Goal: Task Accomplishment & Management: Complete application form

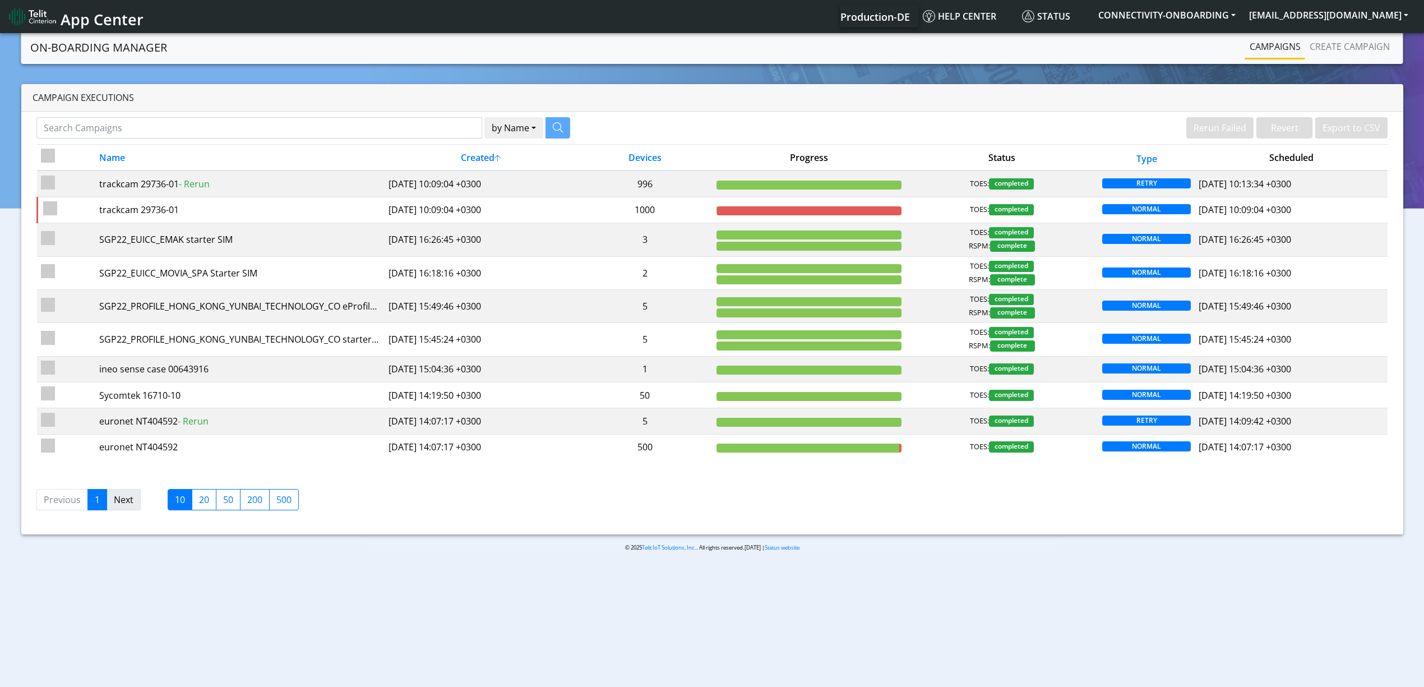
click at [137, 502] on link "Next" at bounding box center [124, 499] width 34 height 21
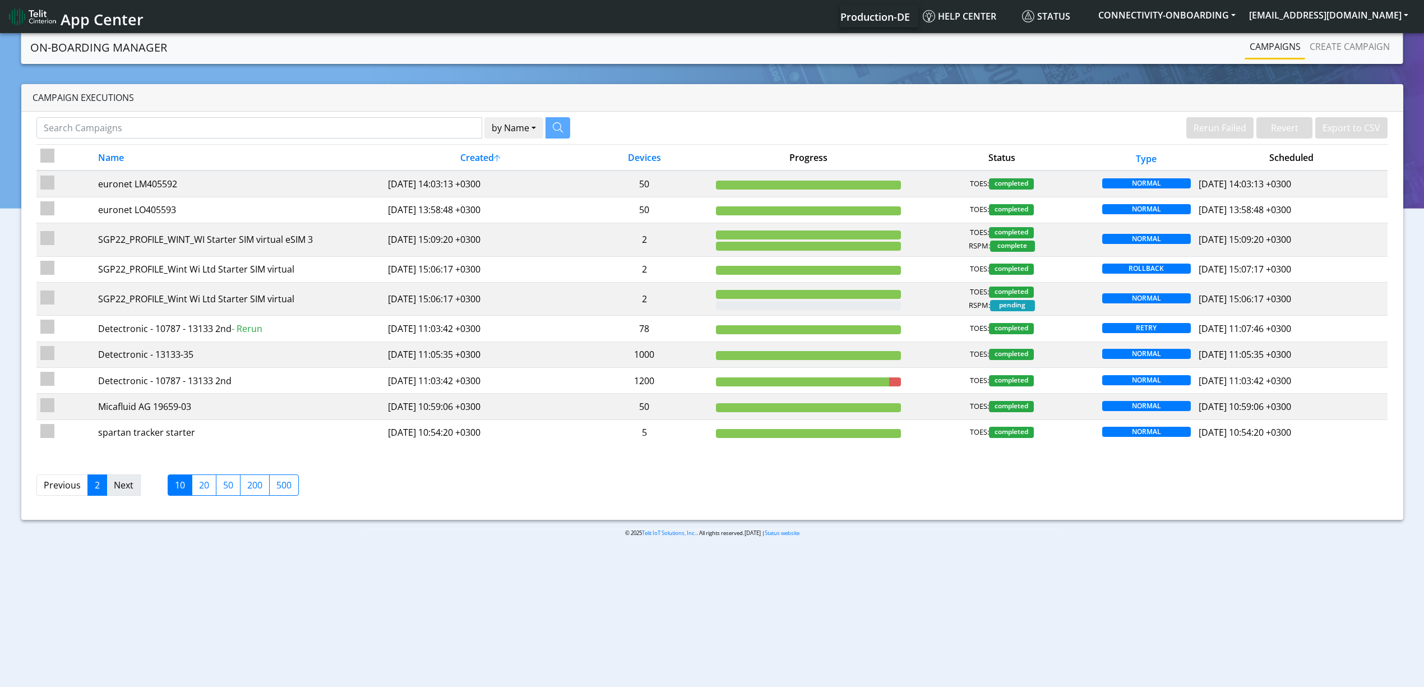
click at [131, 489] on link "Next" at bounding box center [124, 484] width 34 height 21
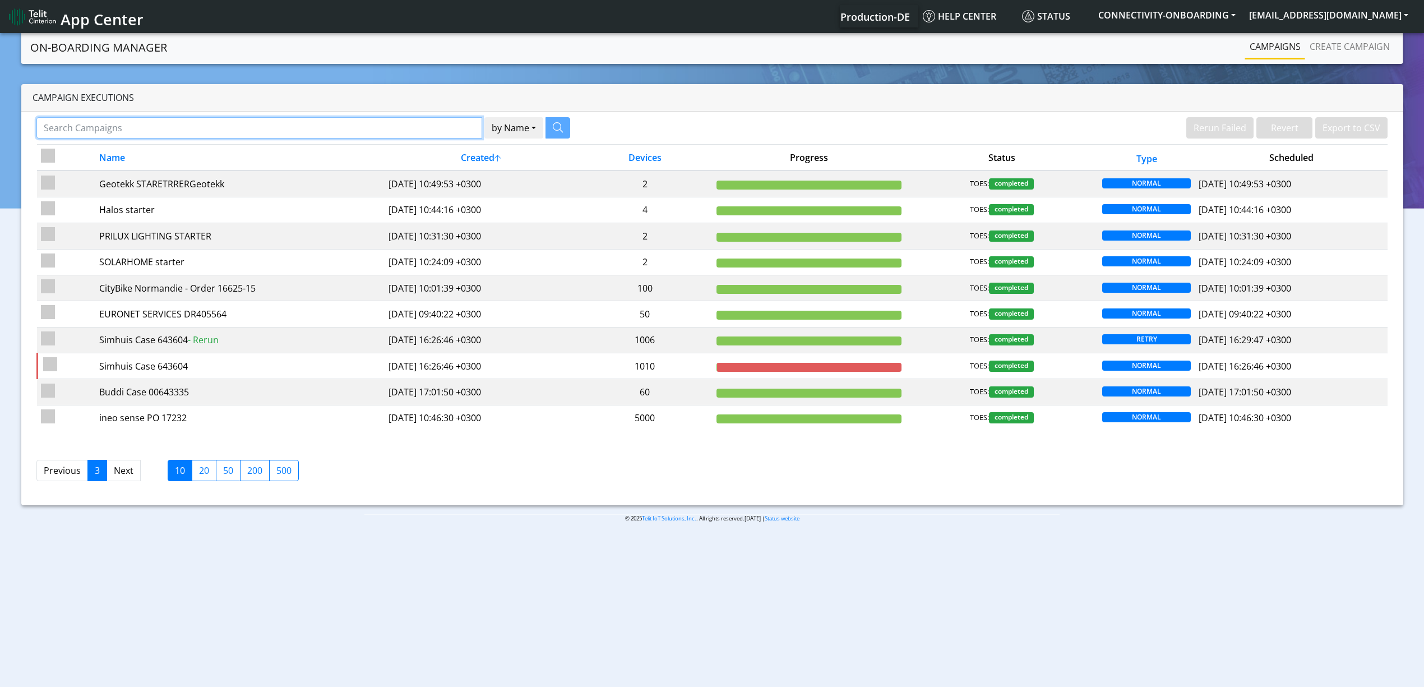
click at [395, 119] on input "Search Campaigns" at bounding box center [259, 127] width 446 height 21
paste input "Bettair"
type input "Bettair"
click at [539, 119] on button "button" at bounding box center [543, 127] width 25 height 21
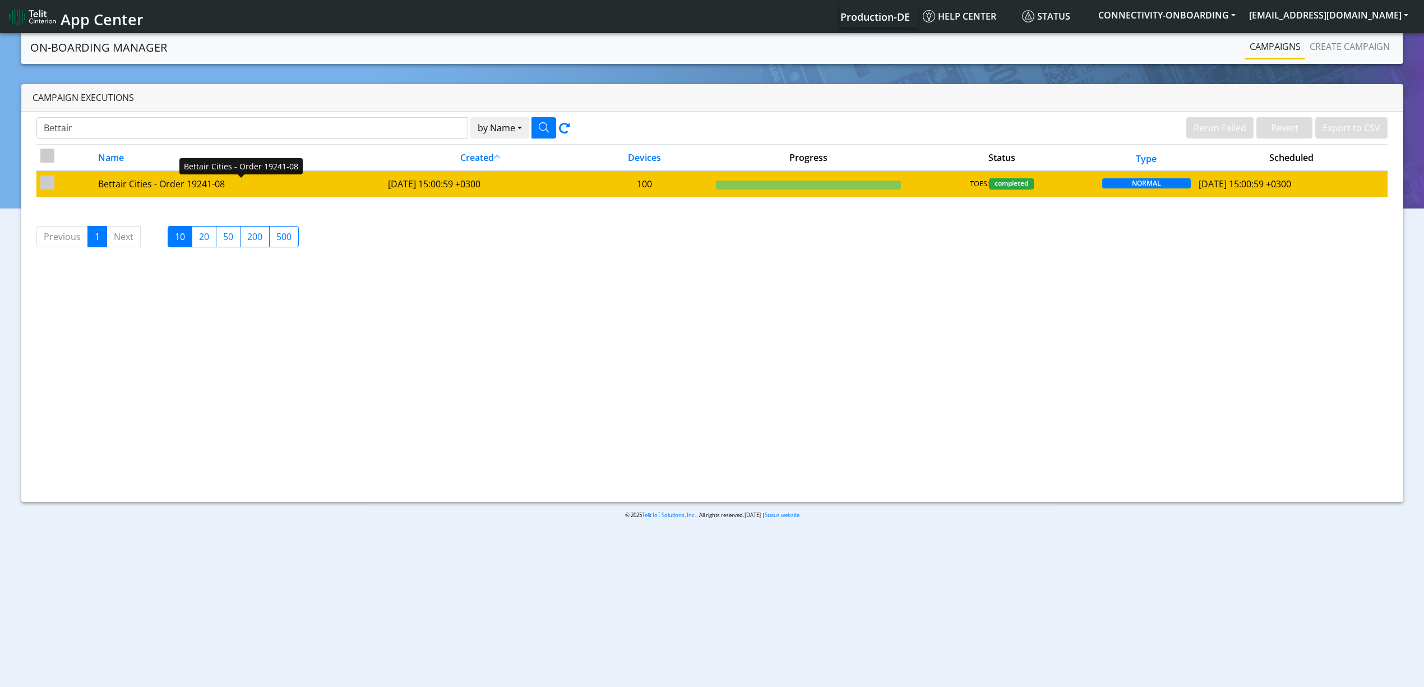
click at [358, 182] on div "Bettair Cities - Order 19241-08" at bounding box center [238, 183] width 281 height 13
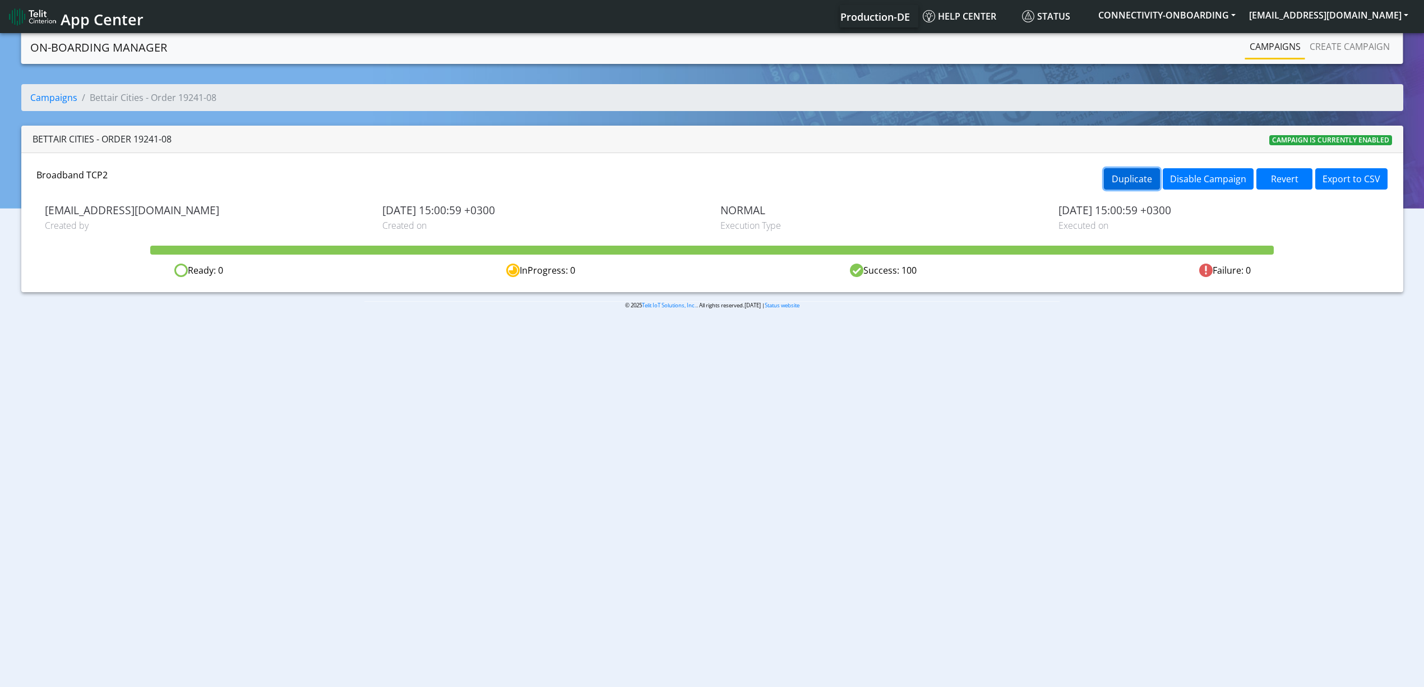
click at [1146, 186] on button "Duplicate" at bounding box center [1132, 178] width 56 height 21
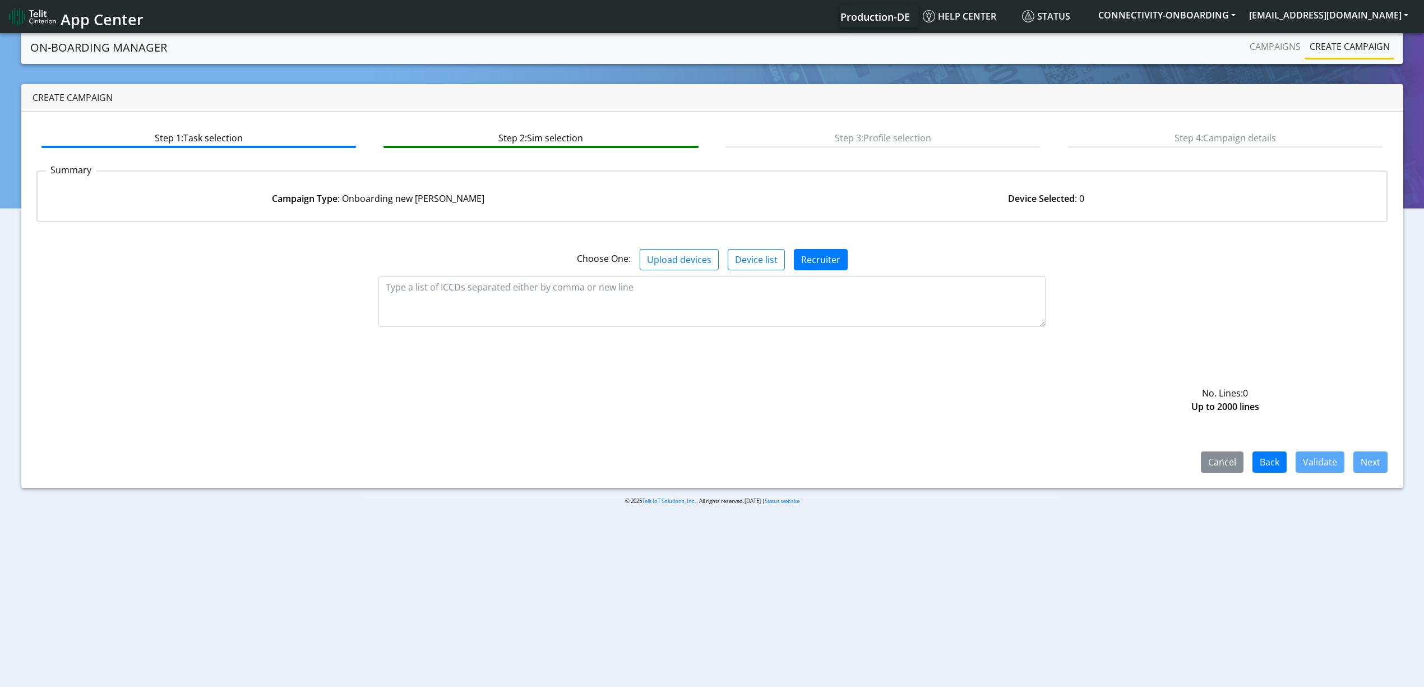
click at [533, 271] on div "Choose One: Upload devices Device list Recruiter" at bounding box center [712, 255] width 1368 height 48
click at [533, 284] on textarea at bounding box center [711, 301] width 667 height 50
paste textarea "89358151000033573737 89358151000033573745 89358151000033573752 8935815100003357…"
type textarea "89358151000033573737 89358151000033573745 89358151000033573752 8935815100003357…"
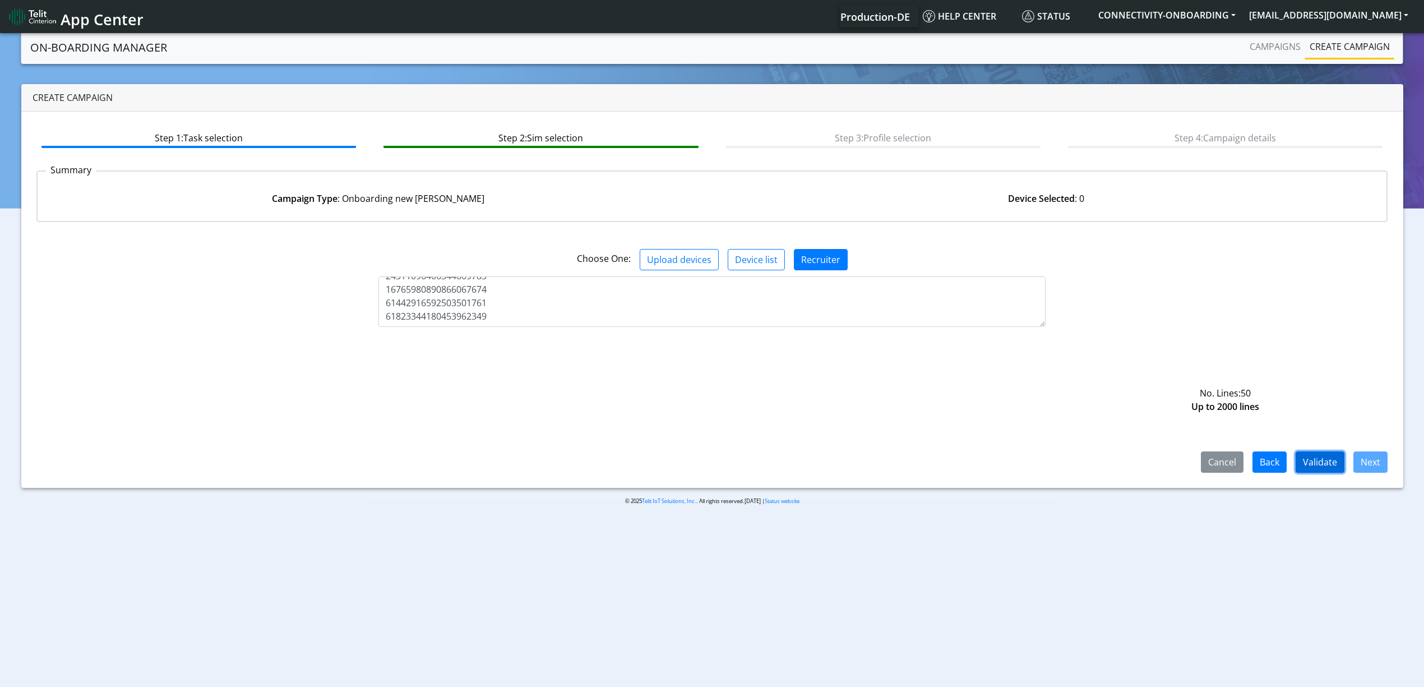
click at [1303, 452] on button "Validate" at bounding box center [1319, 461] width 49 height 21
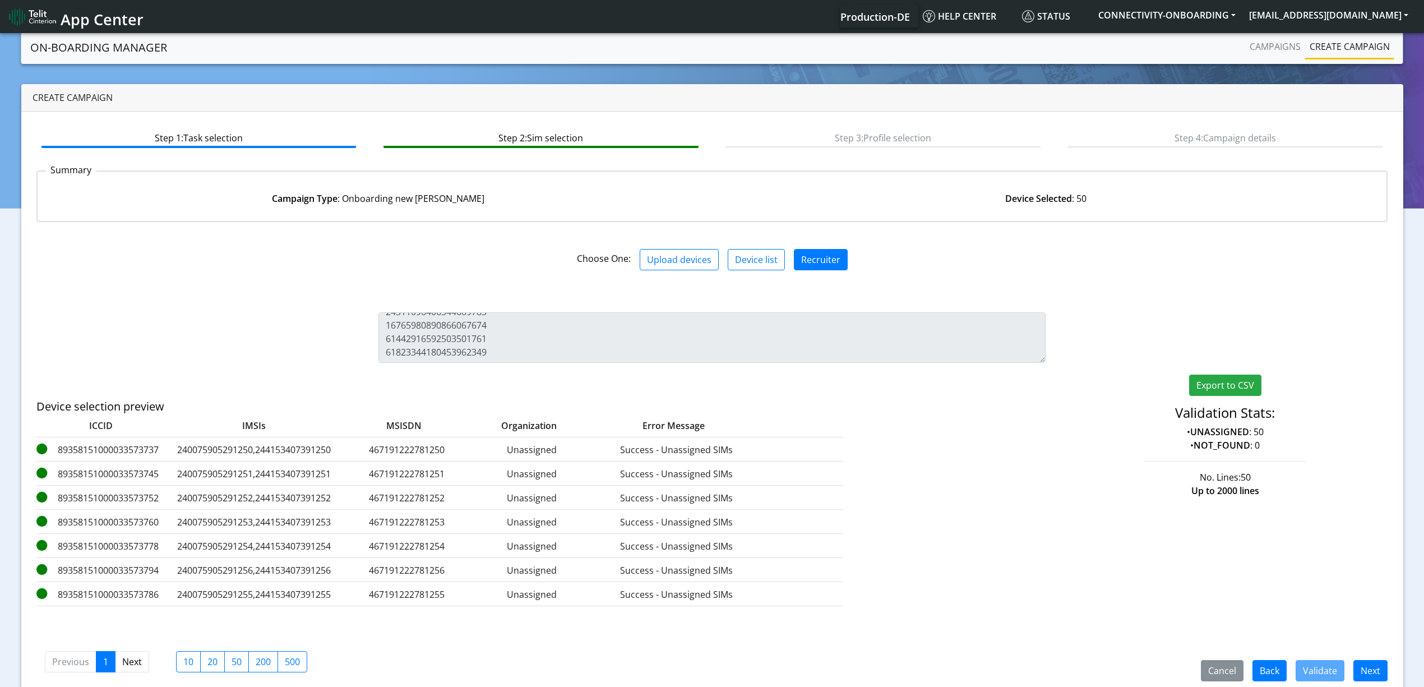
scroll to position [16, 0]
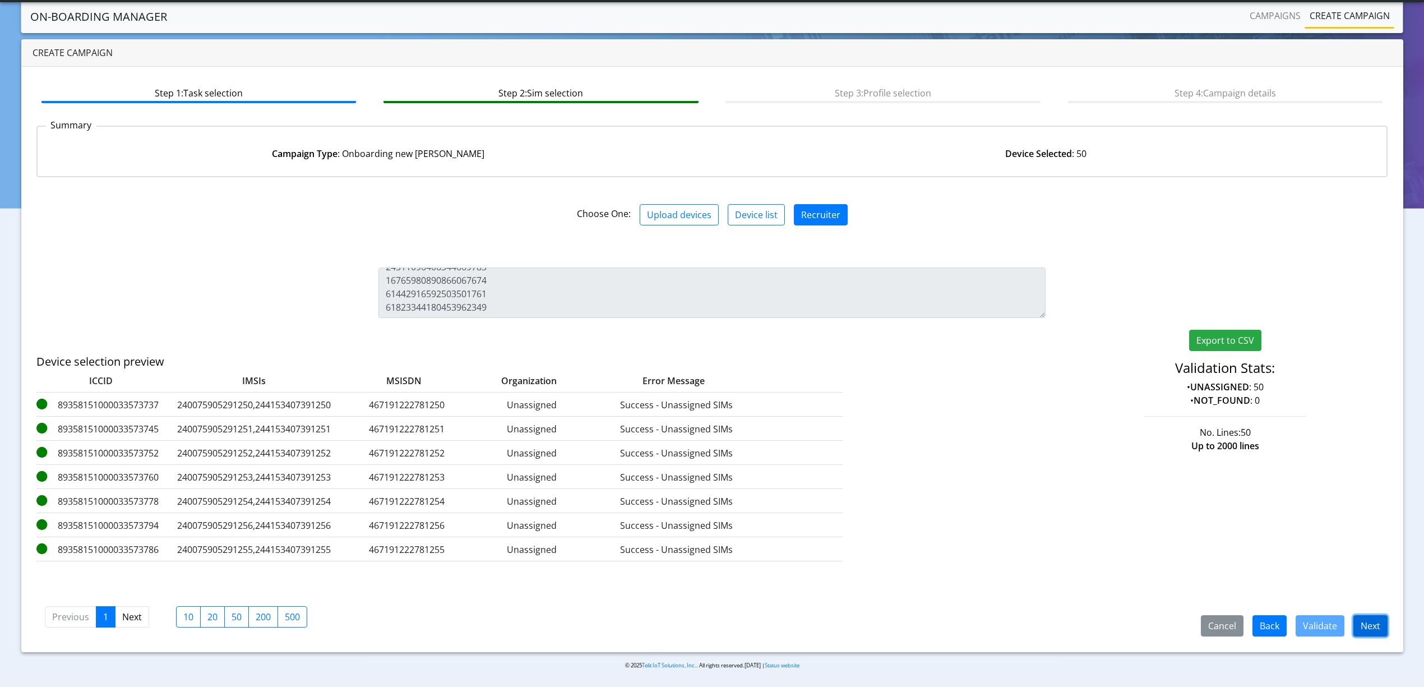
click at [1372, 623] on button "Next" at bounding box center [1370, 625] width 34 height 21
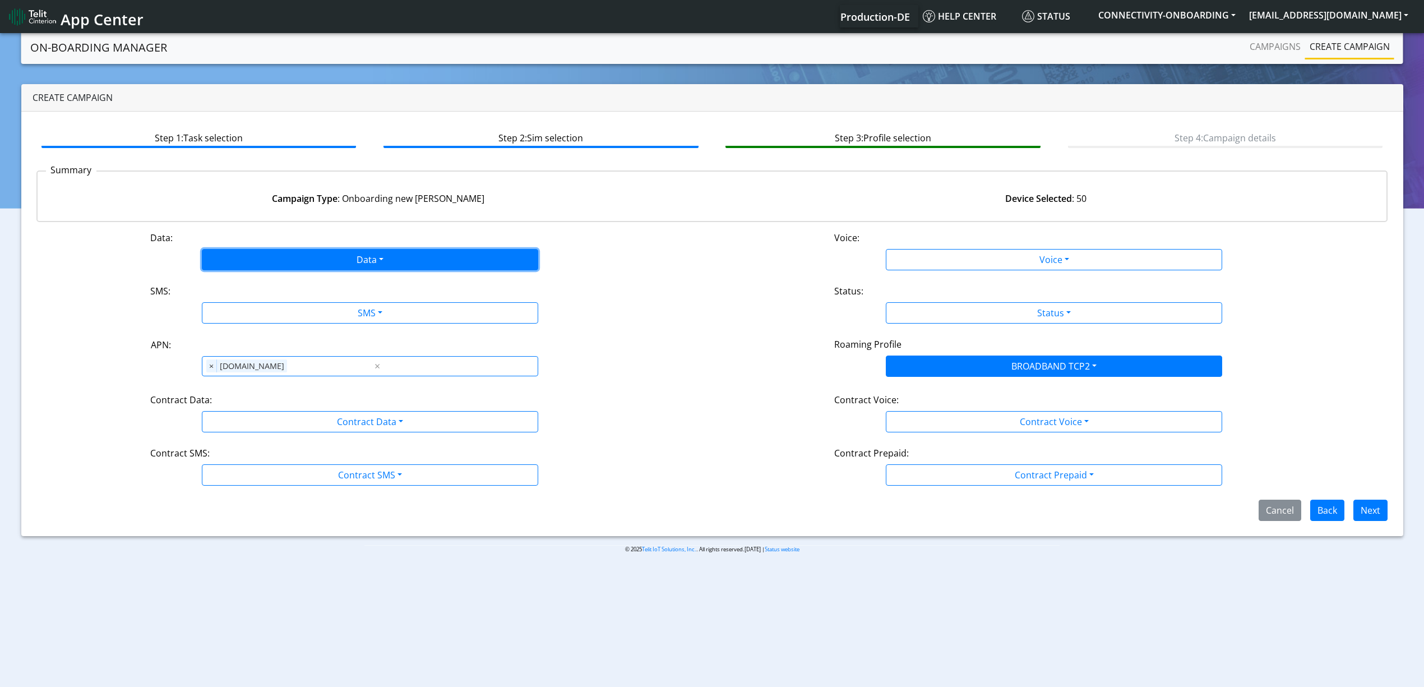
click at [335, 261] on button "Data" at bounding box center [370, 259] width 336 height 21
click at [265, 314] on div "Disabled Enabled" at bounding box center [370, 295] width 336 height 46
click at [263, 303] on button "Enabled" at bounding box center [369, 304] width 335 height 18
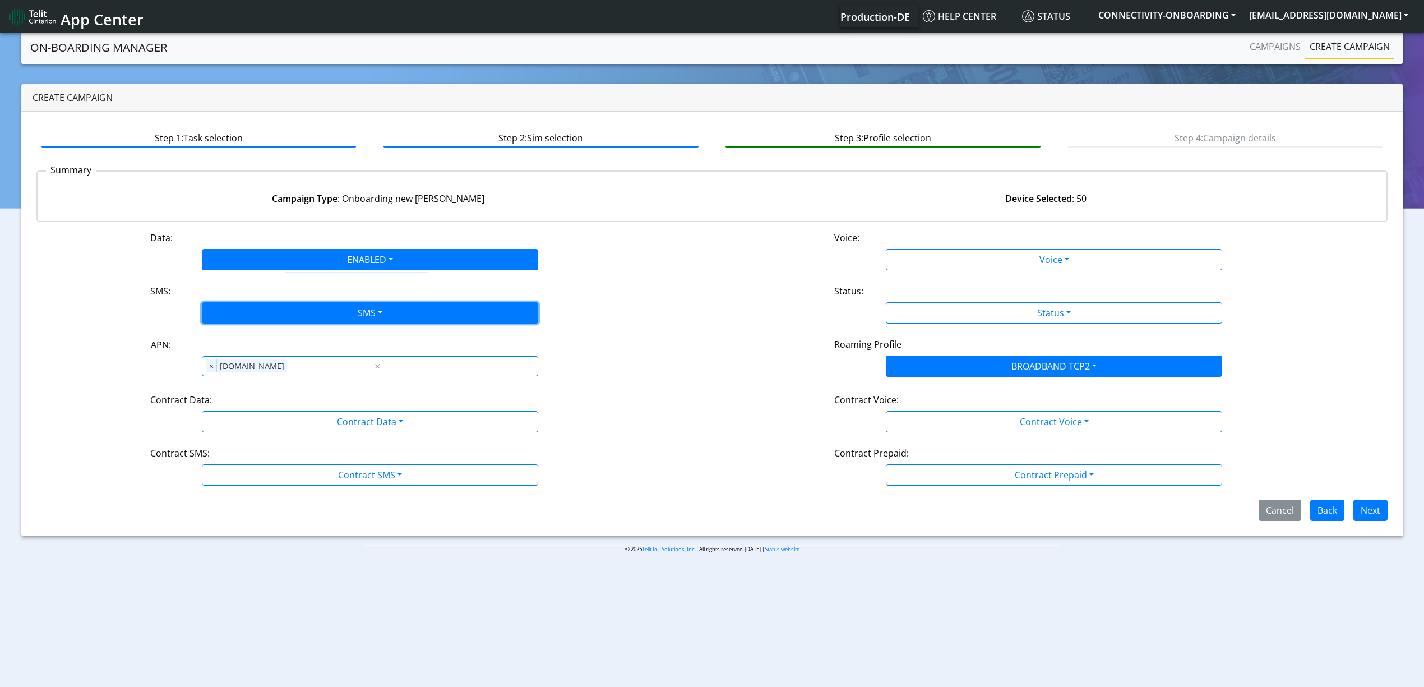
click at [267, 309] on button "SMS" at bounding box center [370, 312] width 336 height 21
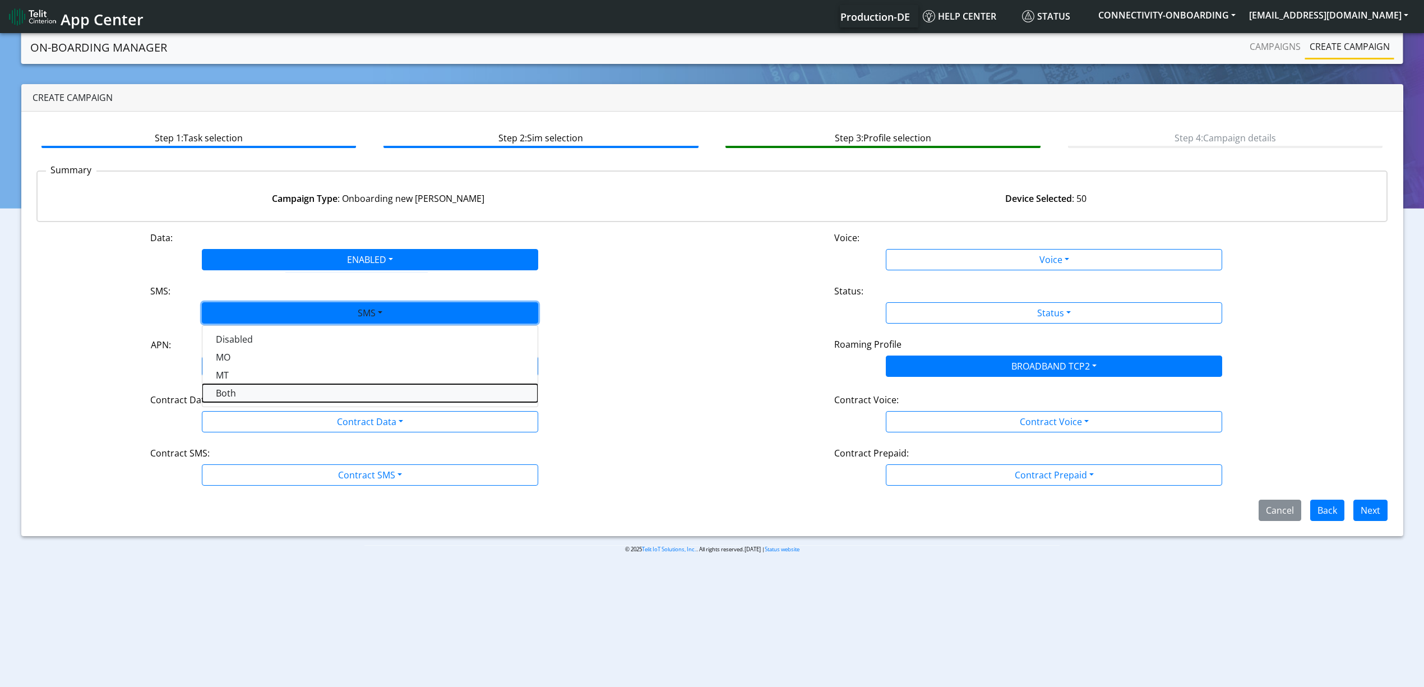
click at [267, 389] on button "Both" at bounding box center [369, 393] width 335 height 18
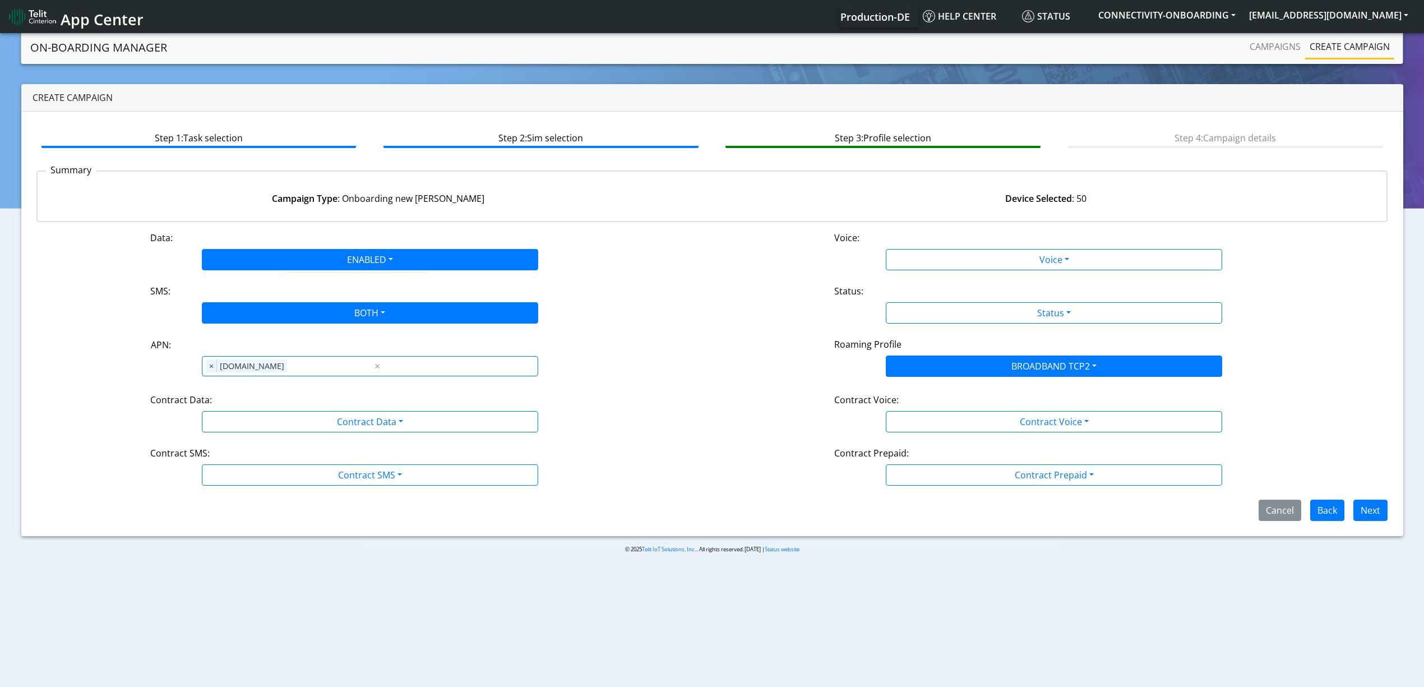
click at [269, 400] on div "Contract Data:" at bounding box center [370, 402] width 456 height 18
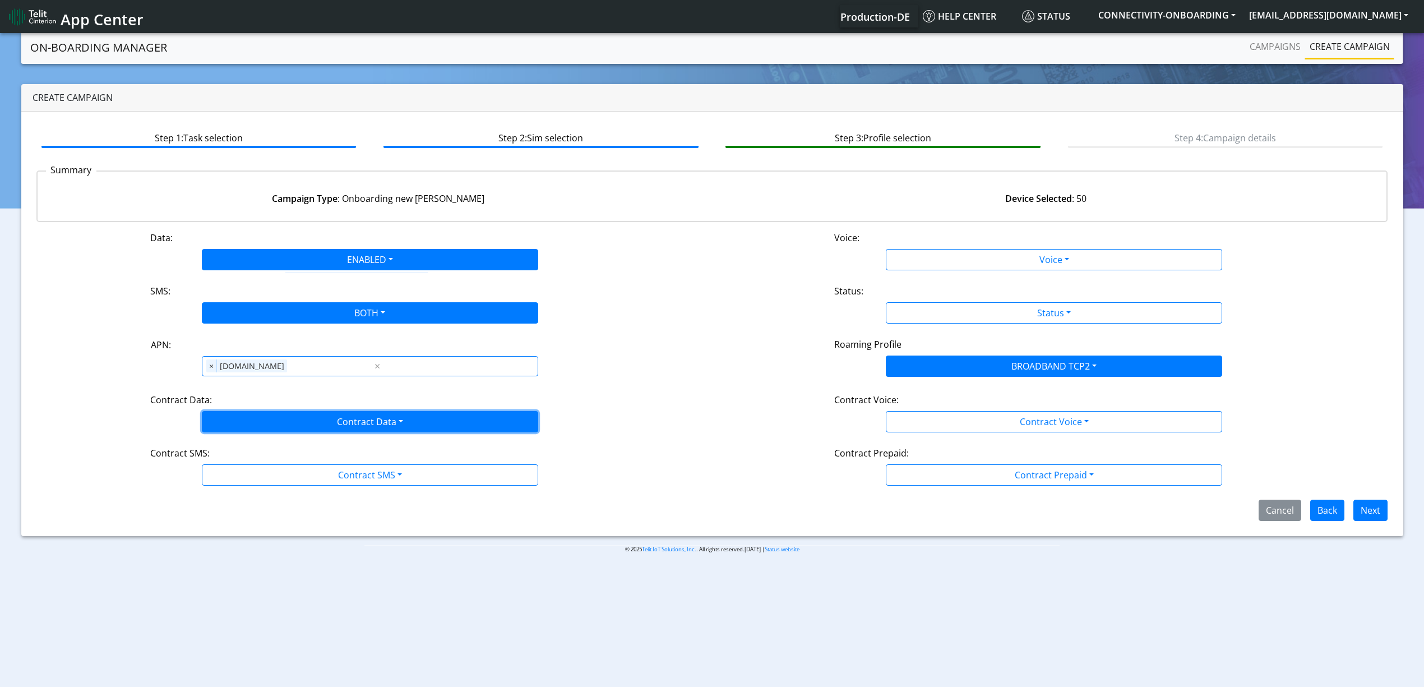
click at [274, 414] on button "Contract Data" at bounding box center [370, 421] width 336 height 21
click at [265, 478] on div "Disabled Enabled" at bounding box center [370, 457] width 336 height 46
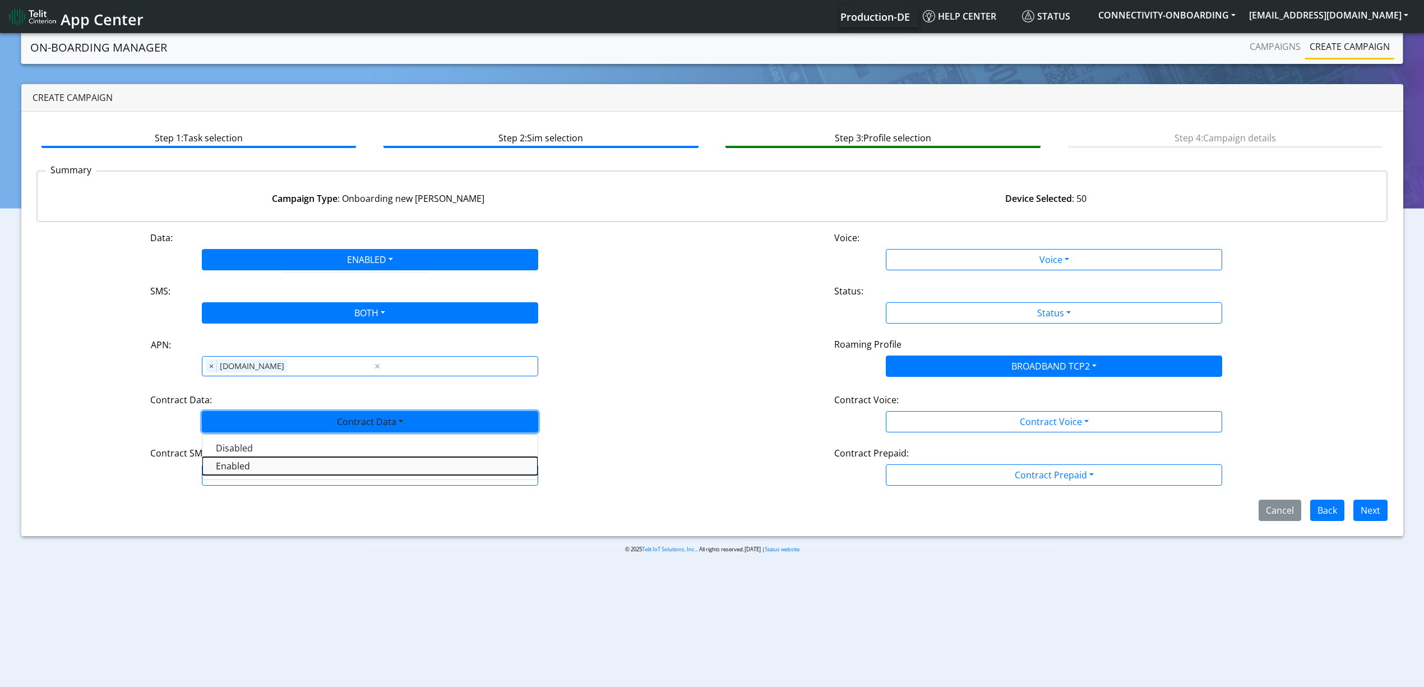
click at [261, 470] on Dataenabled-dropdown "Enabled" at bounding box center [369, 466] width 335 height 18
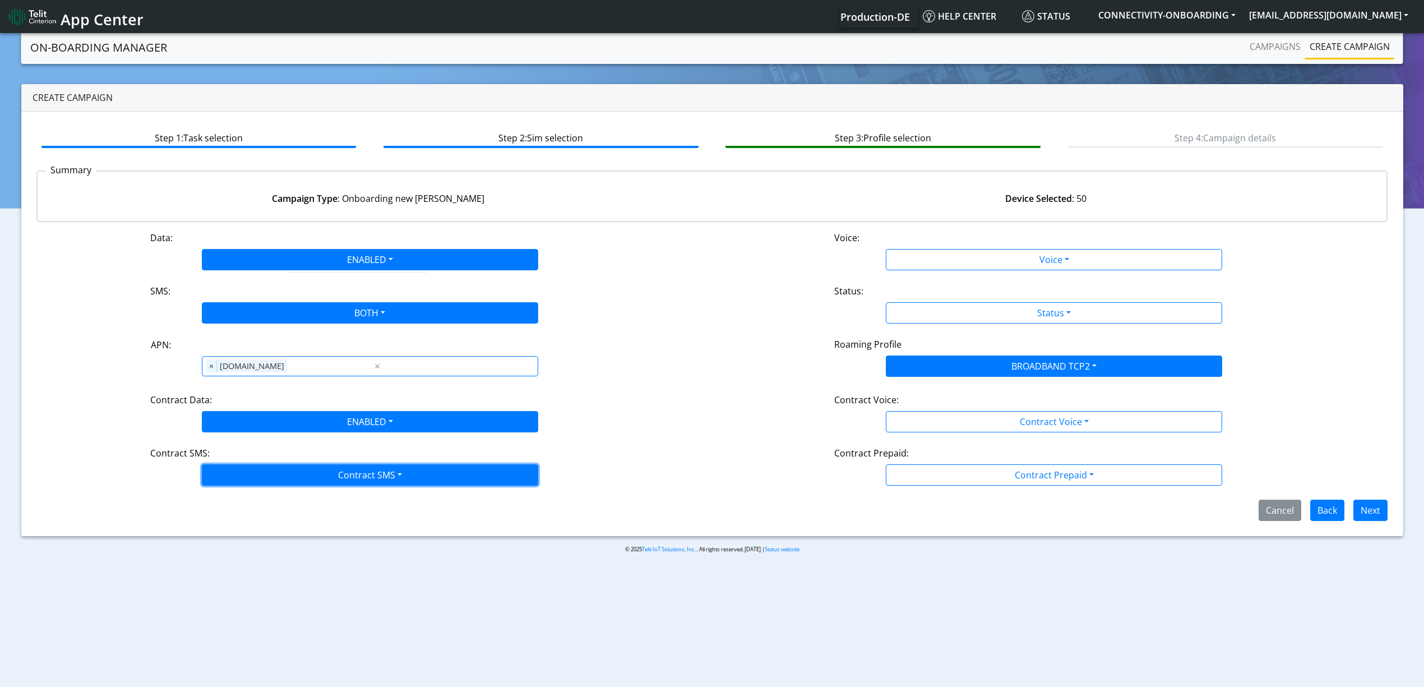
click at [261, 478] on button "Contract SMS" at bounding box center [370, 474] width 336 height 21
click at [249, 552] on SMSboth-dropdown "Both" at bounding box center [369, 555] width 335 height 18
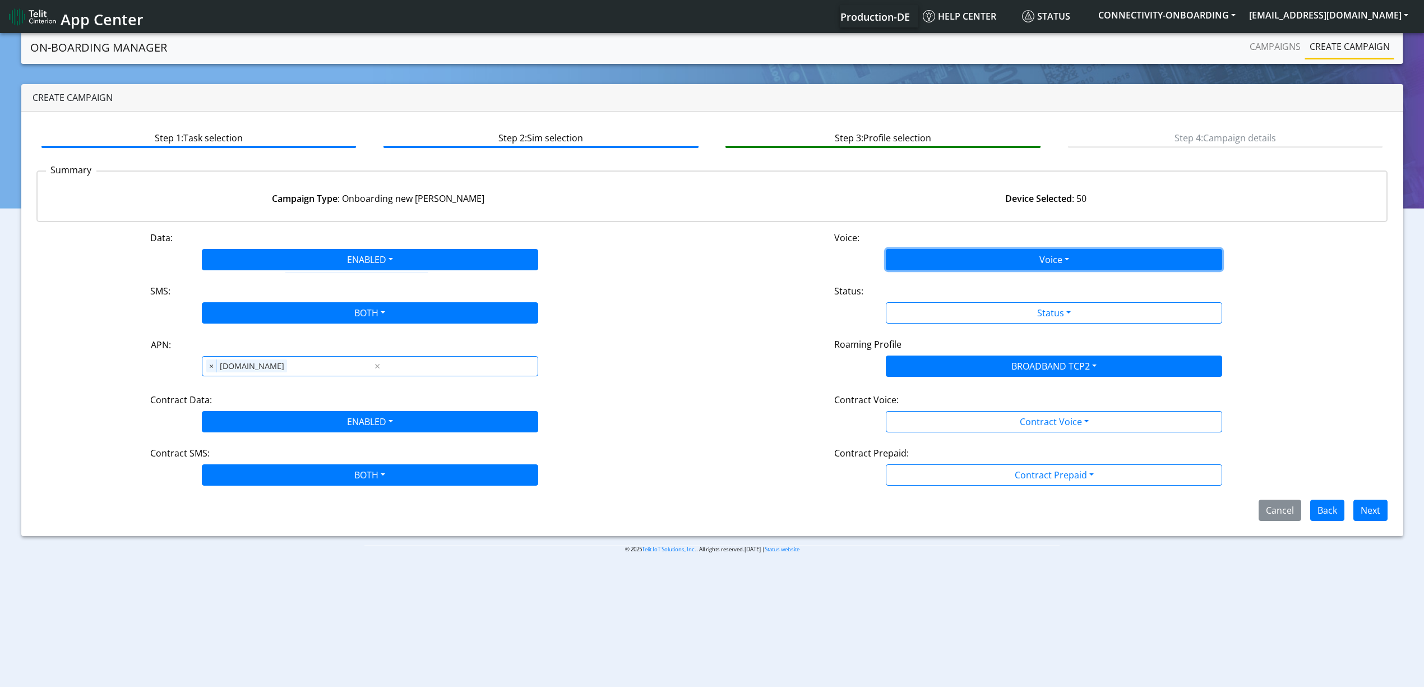
click at [918, 252] on button "Voice" at bounding box center [1054, 259] width 336 height 21
click at [920, 275] on div "Disabled Enabled" at bounding box center [1054, 295] width 336 height 46
click at [920, 298] on button "Enabled" at bounding box center [1053, 304] width 335 height 18
click at [934, 257] on button "ENABLED" at bounding box center [1054, 259] width 336 height 21
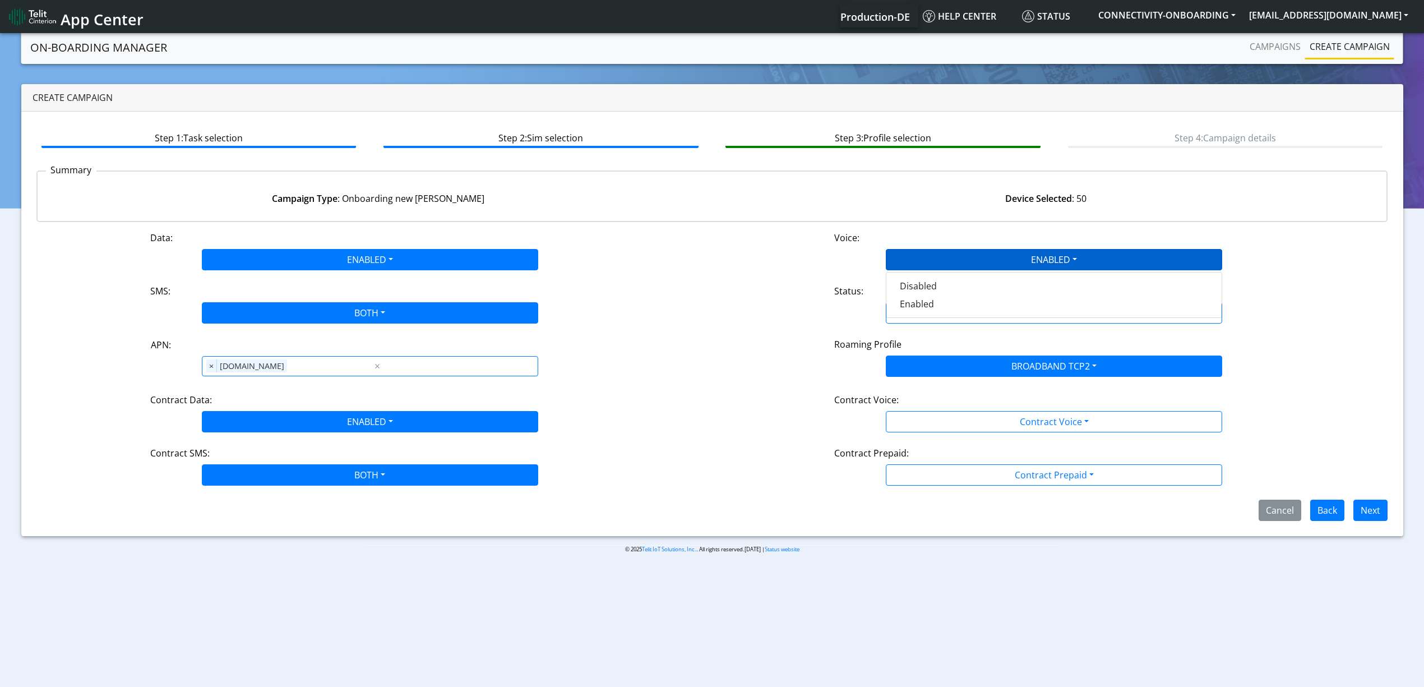
click at [926, 335] on div "Data: ENABLED Disabled Enabled Voice: ENABLED Disabled Enabled SMS: BOTH Disabl…" at bounding box center [711, 376] width 1351 height 290
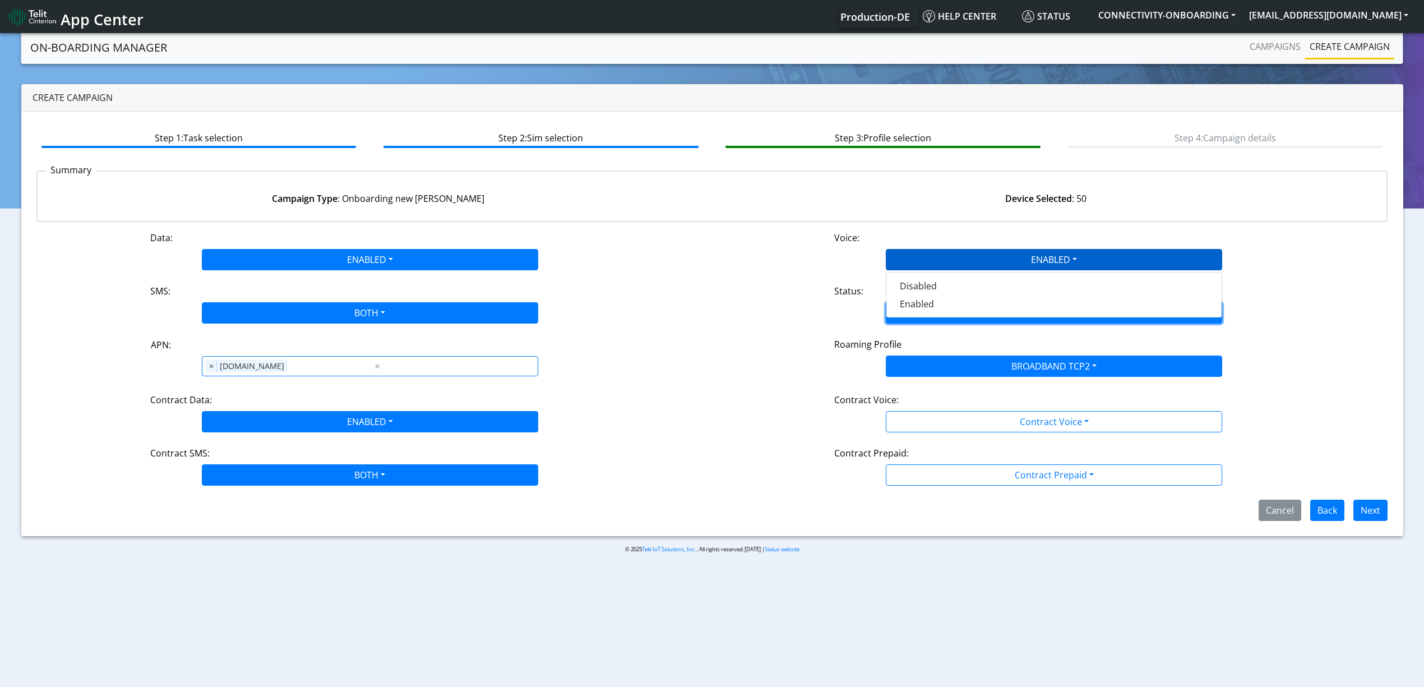
click at [927, 319] on button "Status" at bounding box center [1054, 312] width 336 height 21
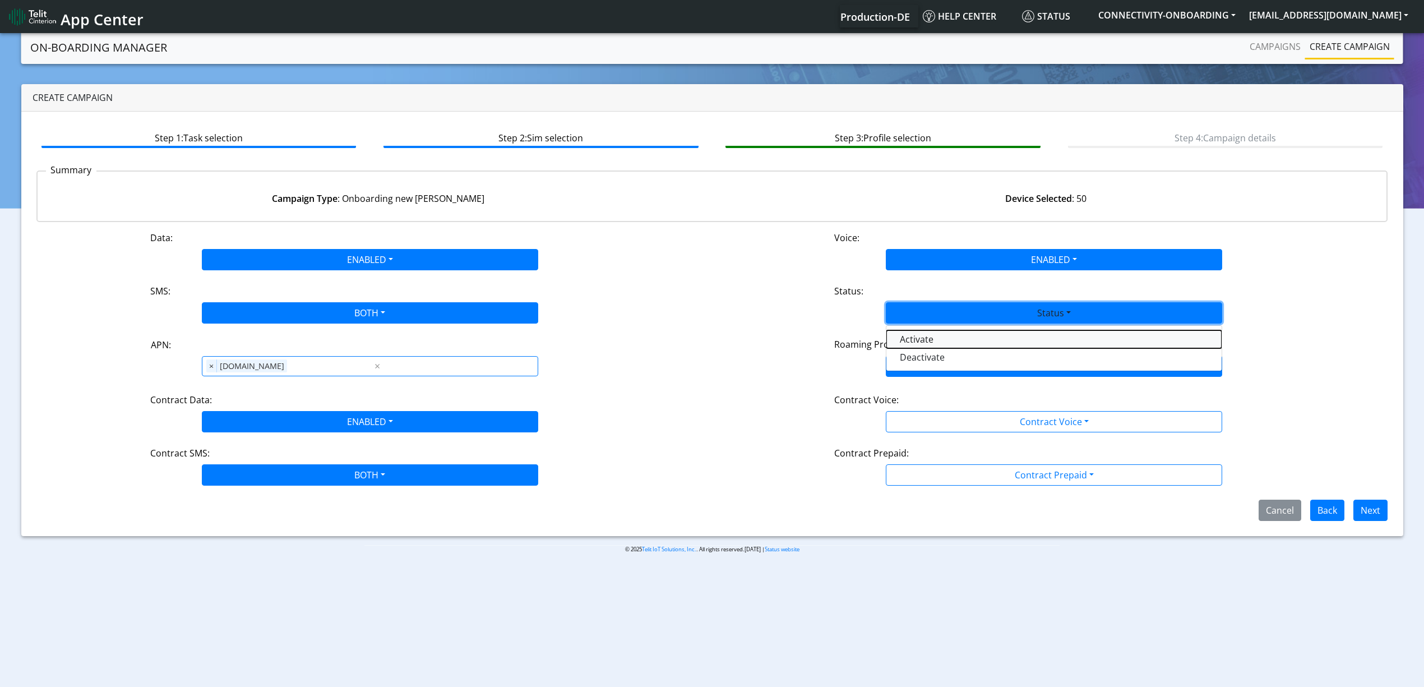
click at [920, 341] on button "Activate" at bounding box center [1053, 339] width 335 height 18
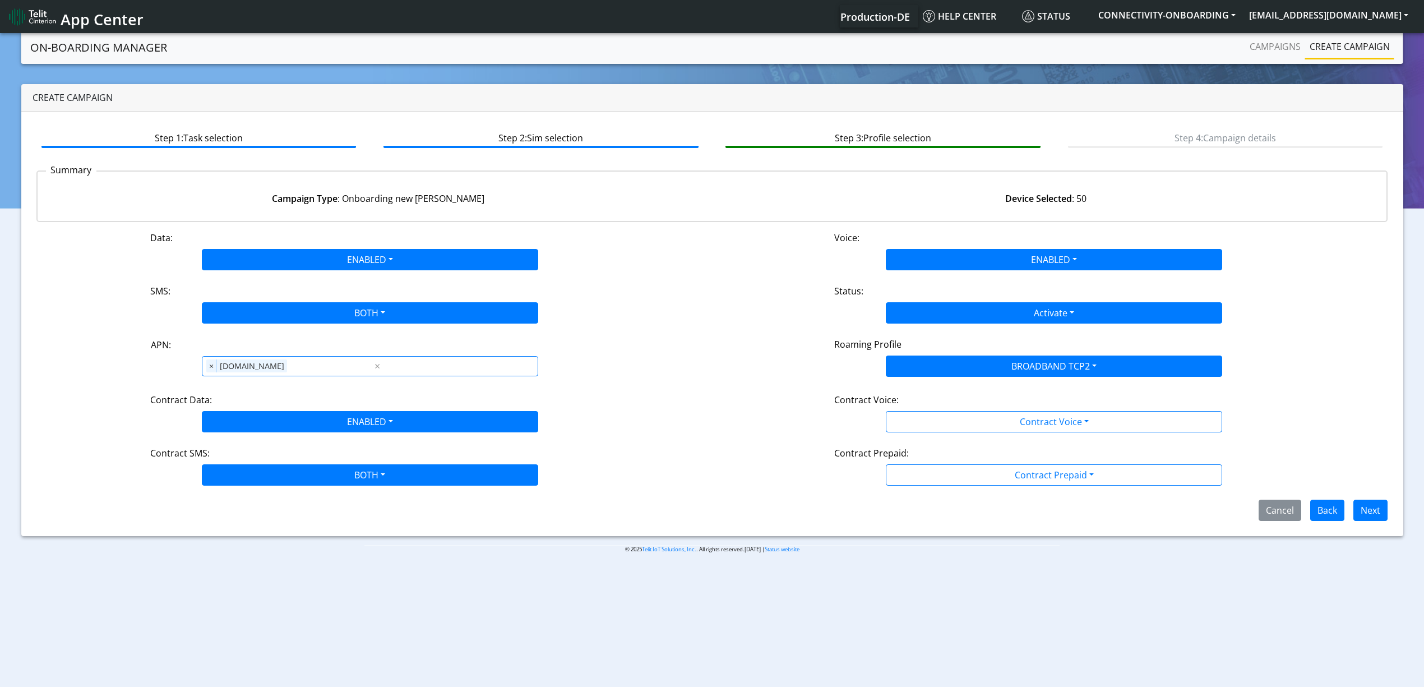
click at [929, 395] on div "Contract Voice:" at bounding box center [1054, 402] width 456 height 18
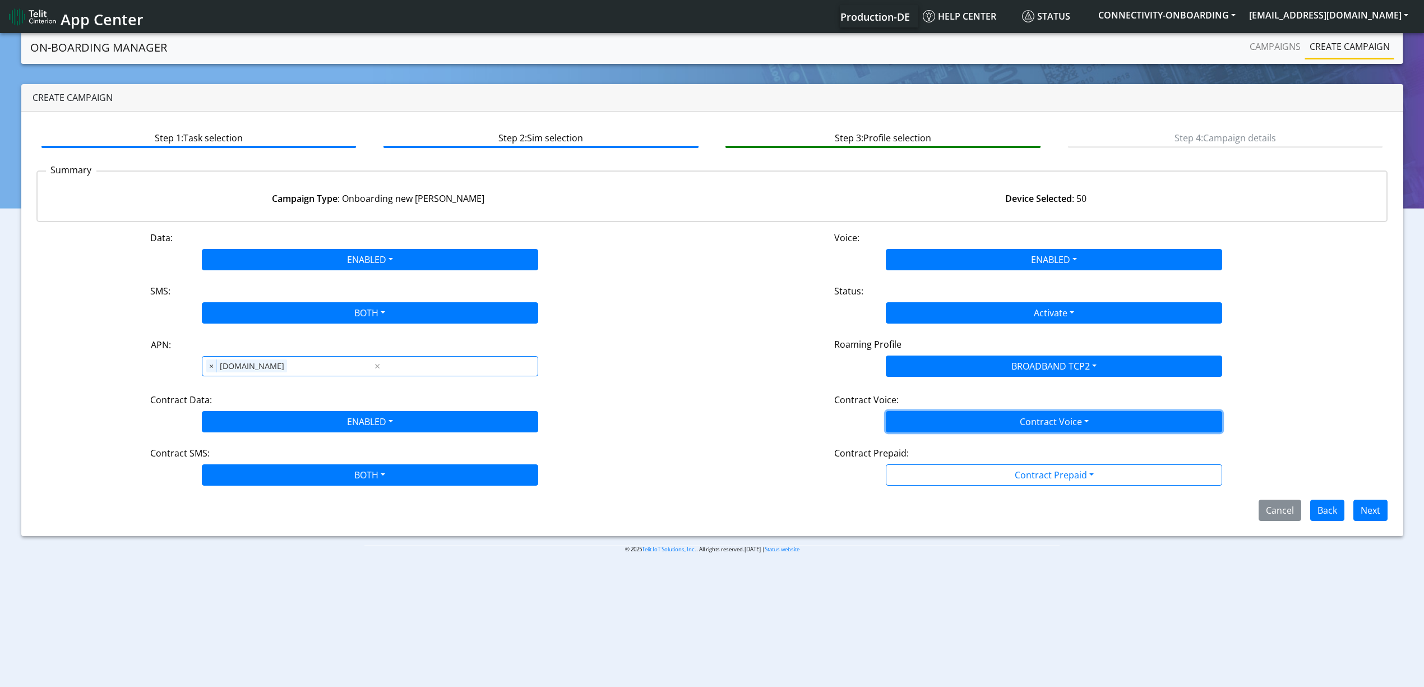
click at [933, 417] on button "Contract Voice" at bounding box center [1054, 421] width 336 height 21
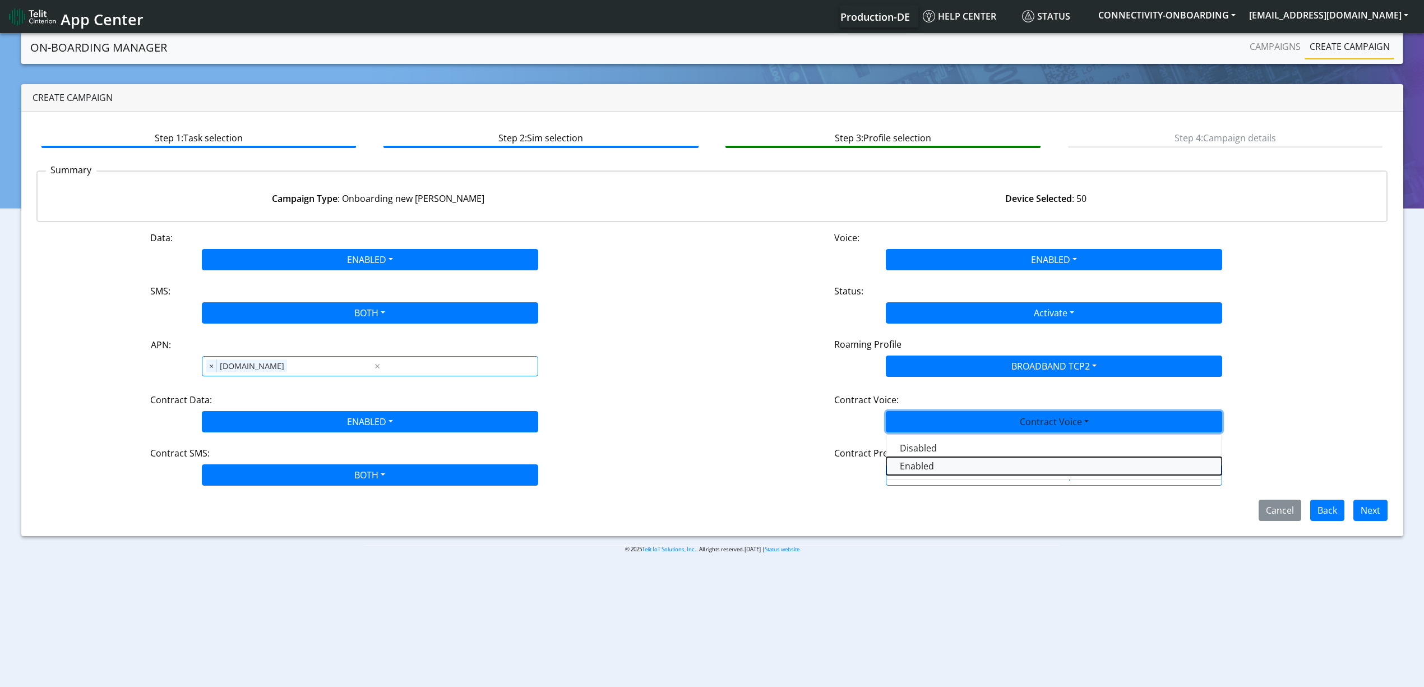
click at [923, 475] on Voiceenabled-dropdown "Enabled" at bounding box center [1053, 466] width 335 height 18
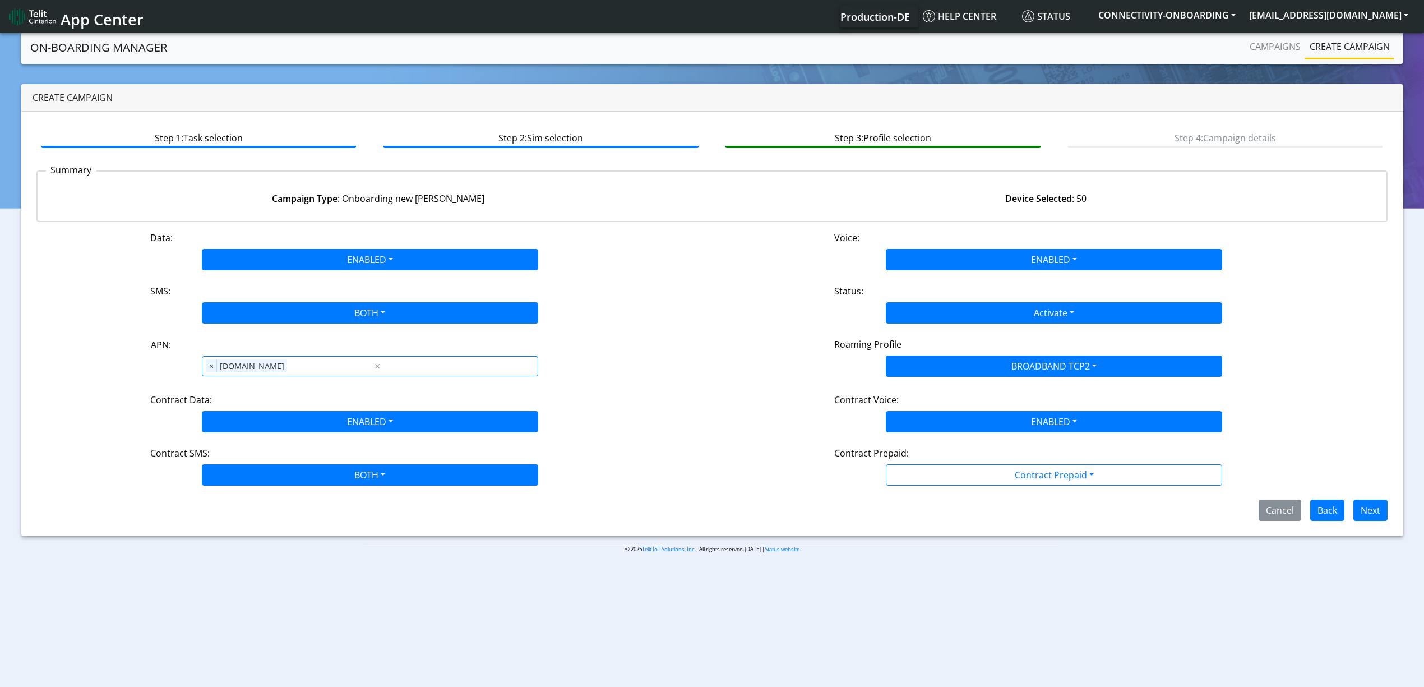
click at [923, 490] on div "Data: ENABLED Disabled Enabled Voice: ENABLED Disabled Enabled SMS: BOTH Disabl…" at bounding box center [711, 376] width 1351 height 290
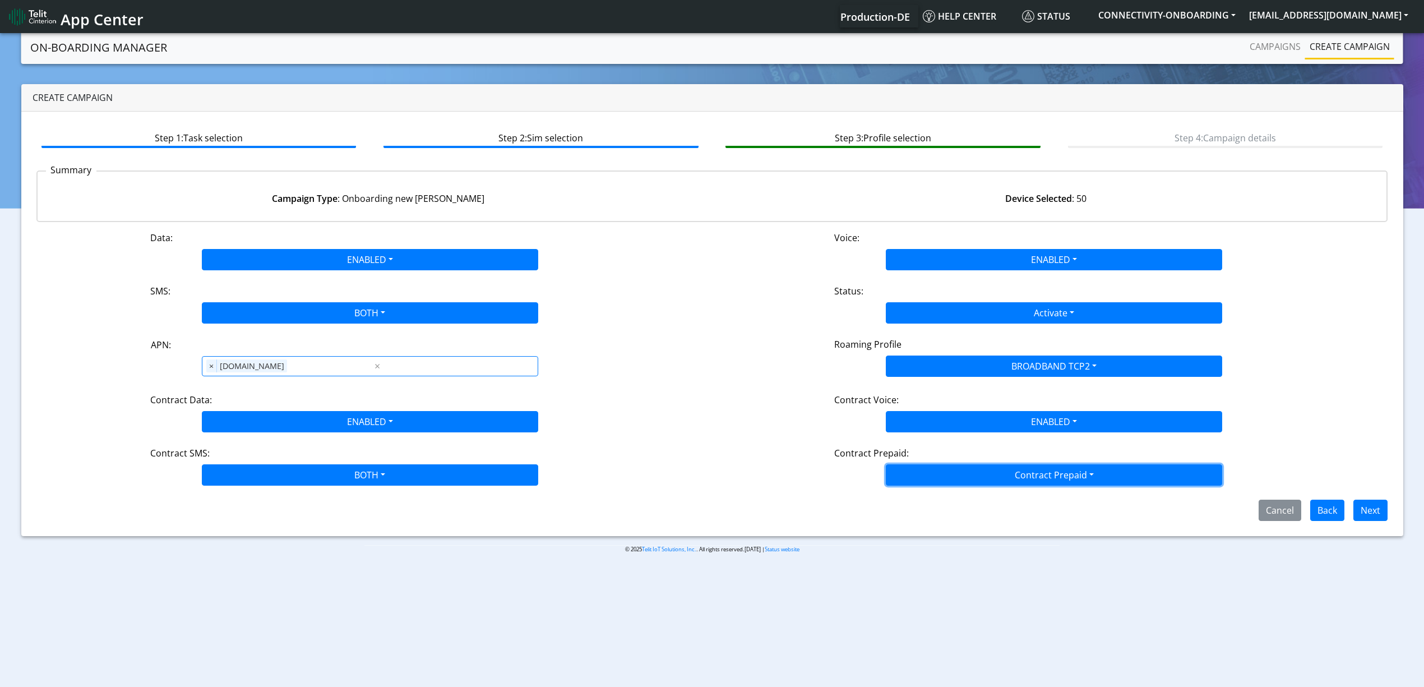
click at [938, 478] on button "Contract Prepaid" at bounding box center [1054, 474] width 336 height 21
click at [941, 496] on Prepaidprepaid-dropdown "Yes" at bounding box center [1053, 501] width 335 height 18
click at [1146, 492] on div "Data: ENABLED Disabled Enabled Voice: ENABLED Disabled Enabled SMS: BOTH Disabl…" at bounding box center [711, 376] width 1351 height 290
click at [1124, 487] on div "Data: ENABLED Disabled Enabled Voice: ENABLED Disabled Enabled SMS: BOTH Disabl…" at bounding box center [711, 376] width 1351 height 290
click at [1122, 487] on div "Data: ENABLED Disabled Enabled Voice: ENABLED Disabled Enabled SMS: BOTH Disabl…" at bounding box center [711, 376] width 1351 height 290
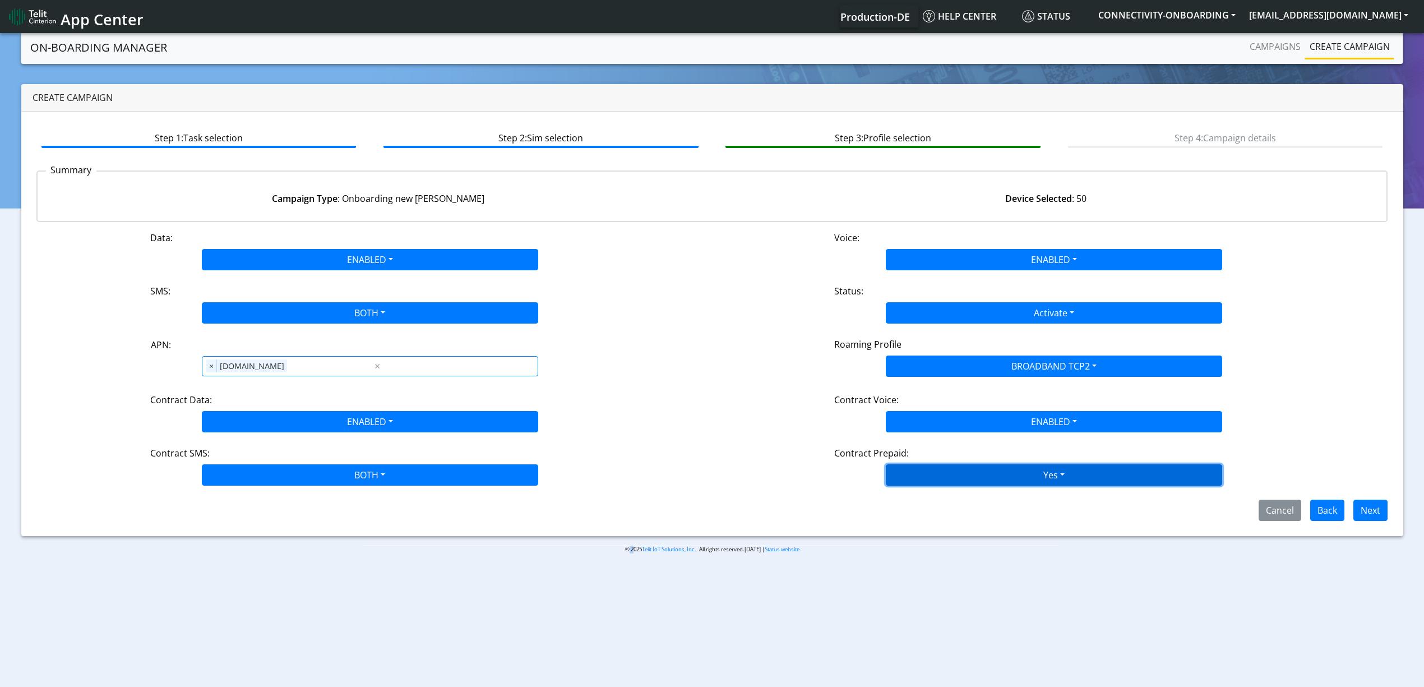
click at [1124, 484] on button "Yes" at bounding box center [1054, 474] width 336 height 21
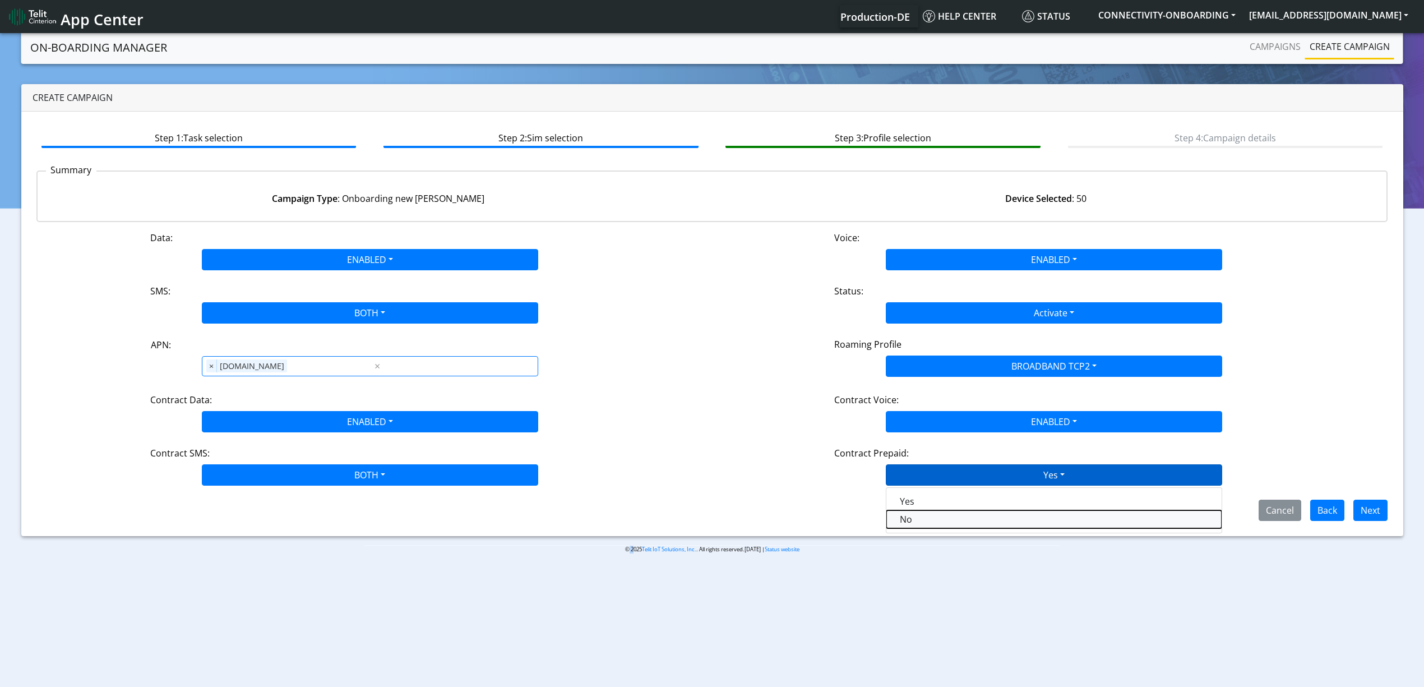
click at [1122, 513] on Prepaidnotprepaid-dropdown "No" at bounding box center [1053, 519] width 335 height 18
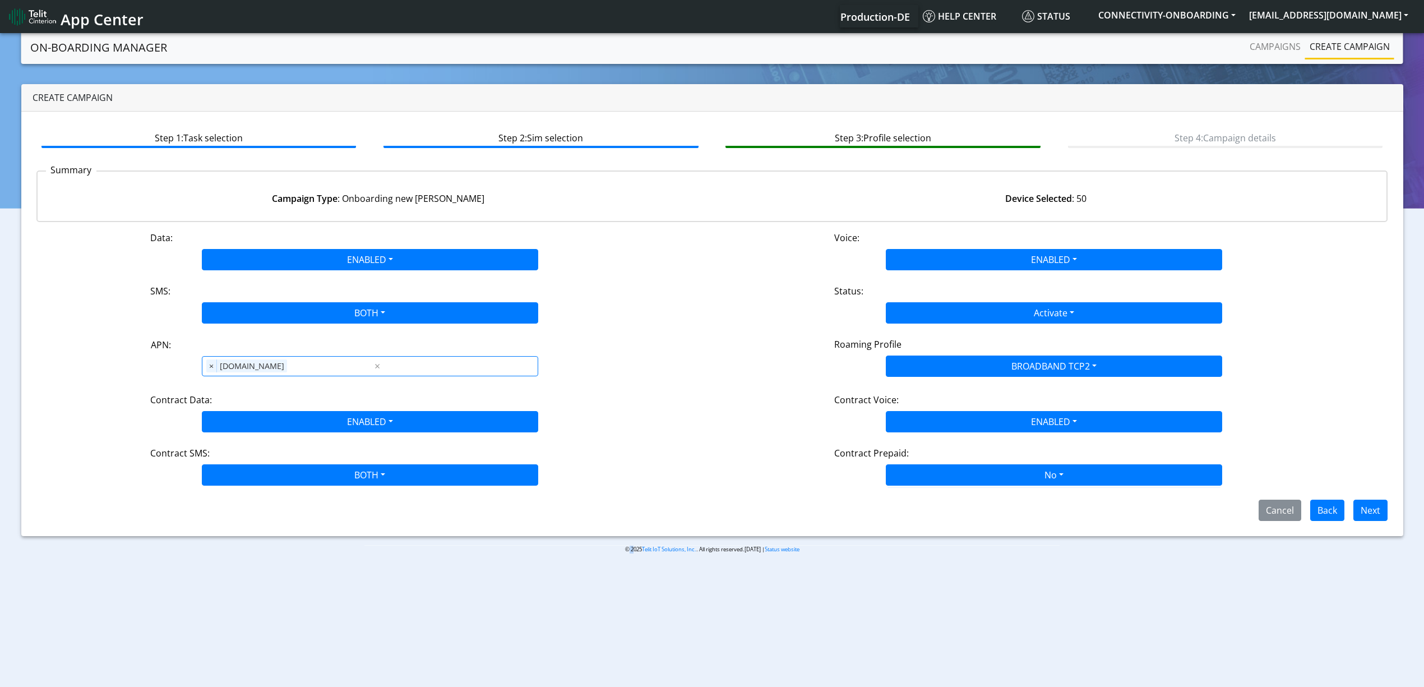
click at [1120, 530] on div "Step 1: Task selection Step 2: Sim selection Step 3: Profile selection Step 4: …" at bounding box center [712, 324] width 1382 height 424
click at [1366, 510] on button "Next" at bounding box center [1370, 509] width 34 height 21
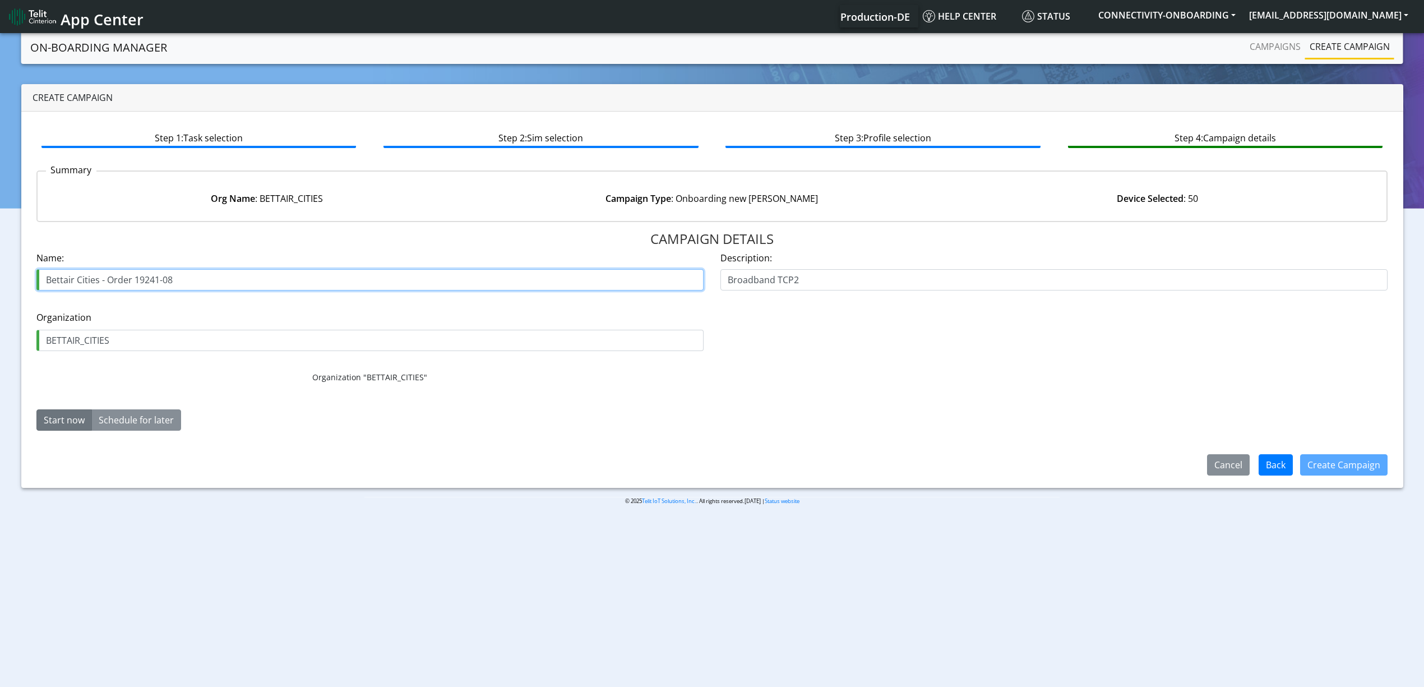
drag, startPoint x: 167, startPoint y: 284, endPoint x: 175, endPoint y: 283, distance: 8.4
click at [175, 283] on input "Bettair Cities - Order 19241-08" at bounding box center [369, 279] width 667 height 21
click at [220, 276] on input "Bettair Cities - Order 19241-09" at bounding box center [369, 279] width 667 height 21
type input "Bettair Cities - Order 19241-09"
click at [1364, 467] on button "Create Campaign" at bounding box center [1343, 464] width 87 height 21
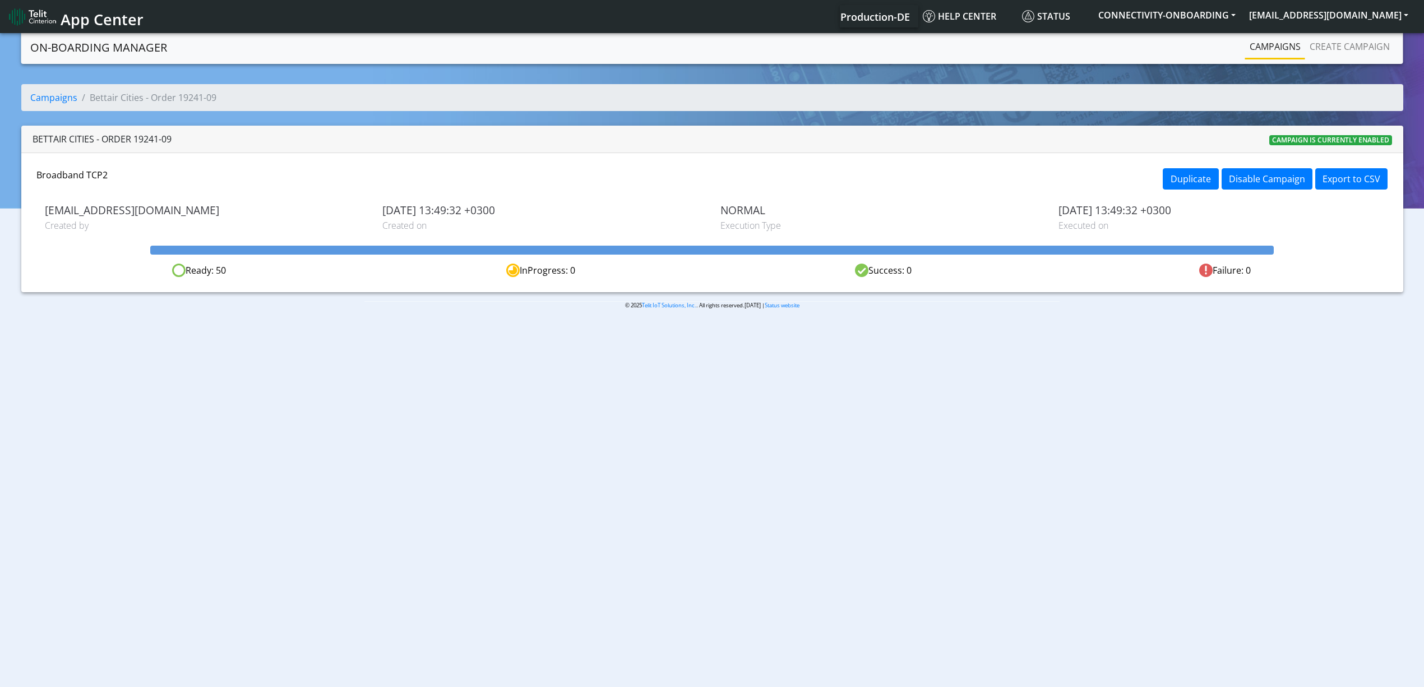
click at [1256, 54] on link "Campaigns" at bounding box center [1275, 46] width 60 height 22
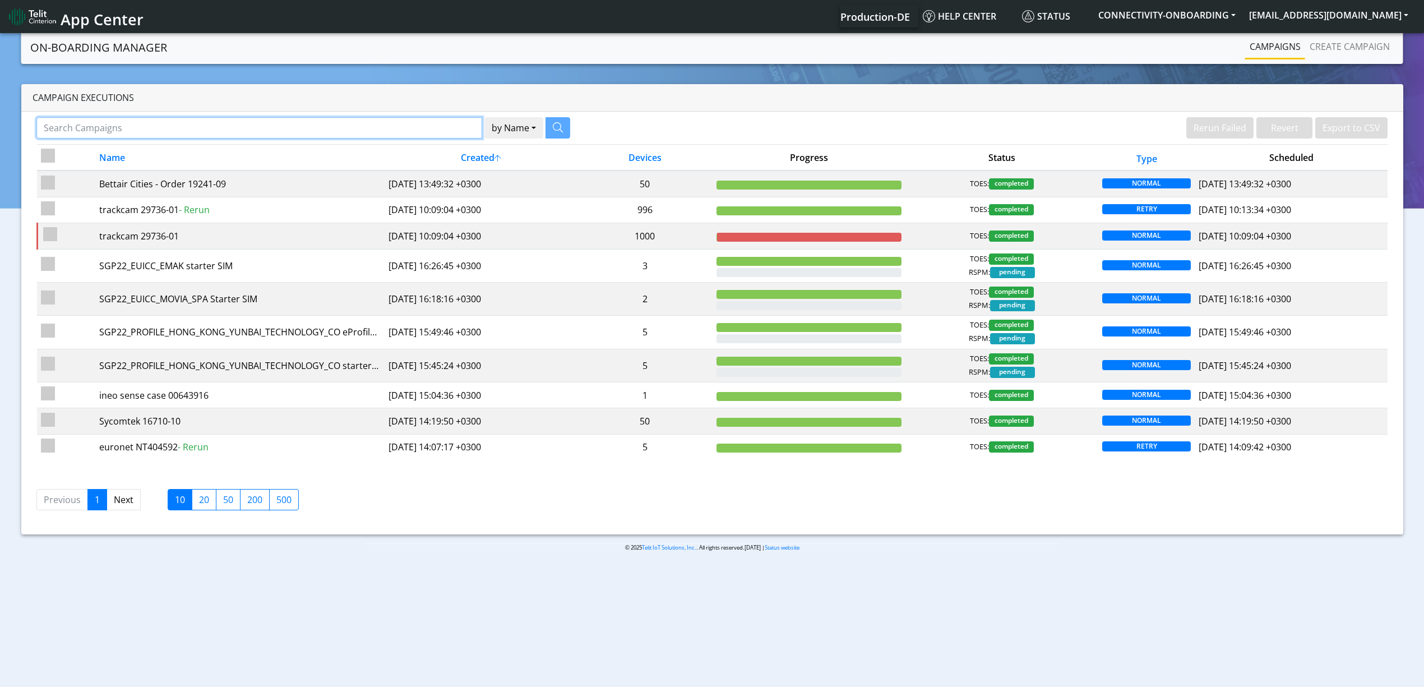
click at [432, 130] on input "Search Campaigns" at bounding box center [259, 127] width 446 height 21
paste input "Union"
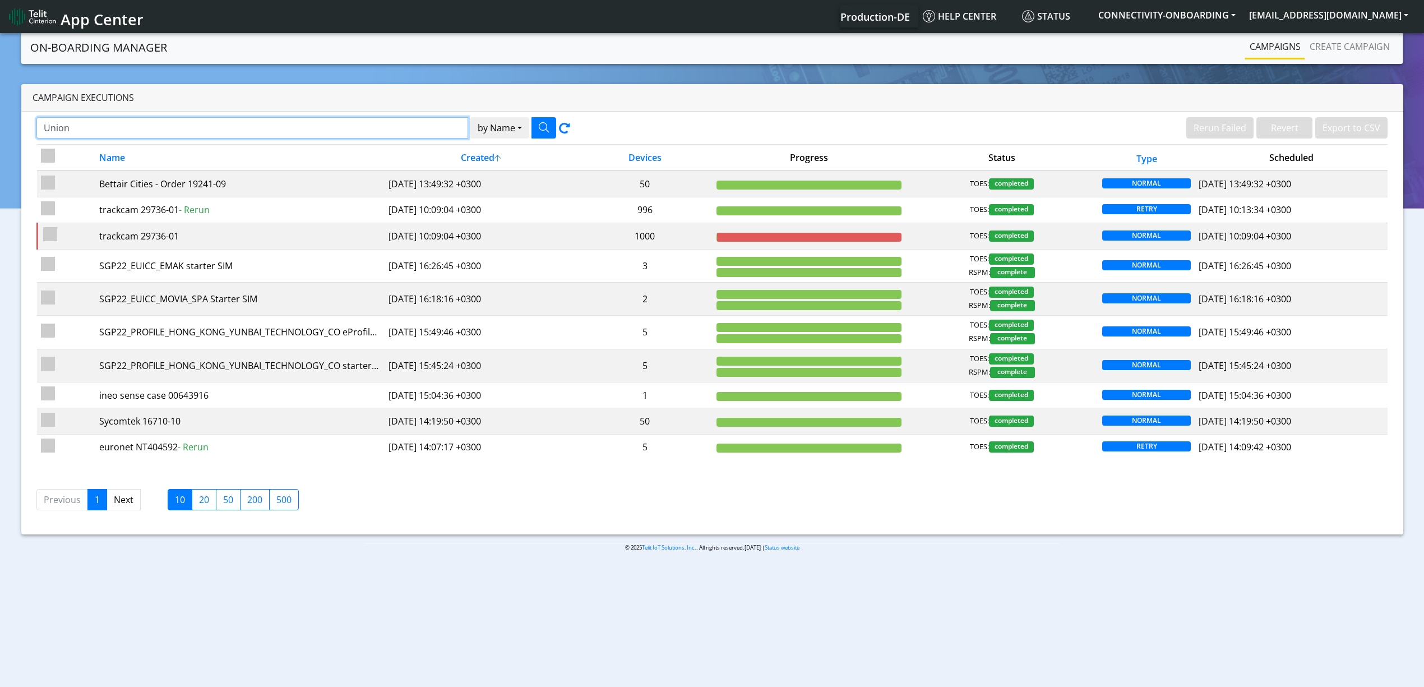
type input "Union"
click at [539, 128] on icon "button" at bounding box center [544, 127] width 10 height 10
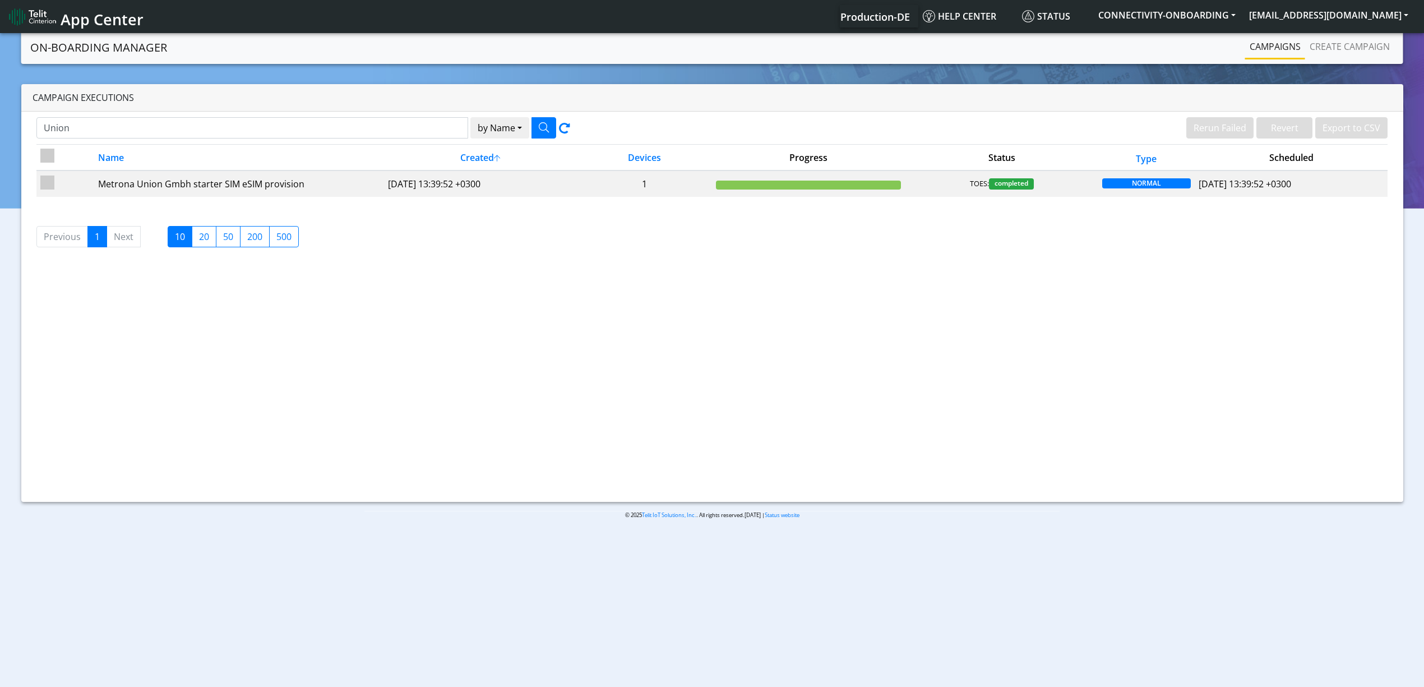
click at [1278, 45] on link "Campaigns" at bounding box center [1275, 46] width 60 height 22
click at [1285, 43] on link "Campaigns" at bounding box center [1275, 46] width 60 height 22
